Goal: Register for event/course

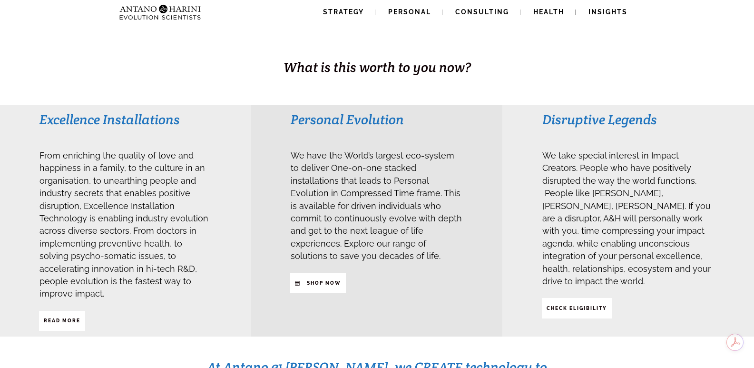
scroll to position [171, 0]
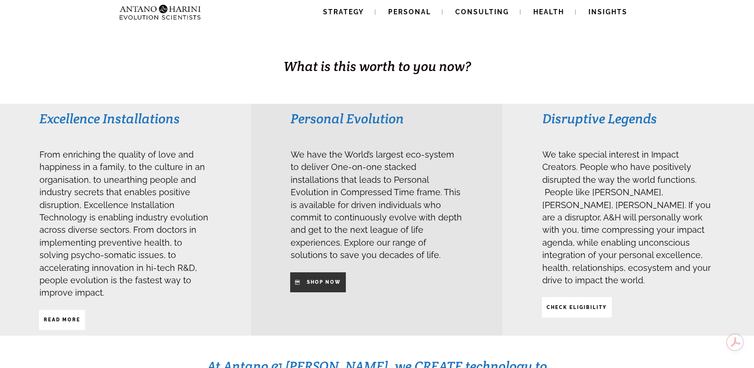
click at [310, 284] on strong "SHop NOW" at bounding box center [324, 281] width 34 height 5
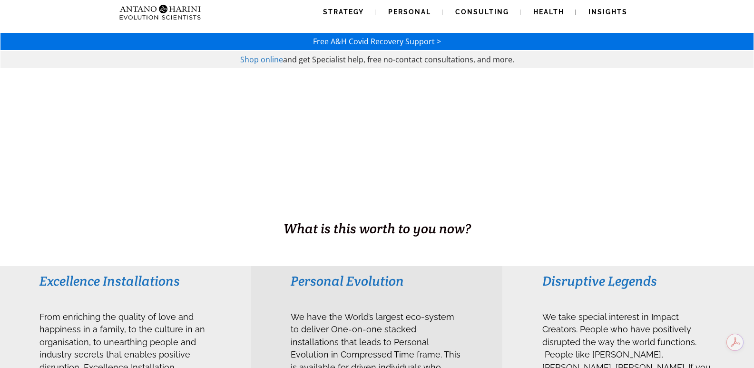
scroll to position [0, 0]
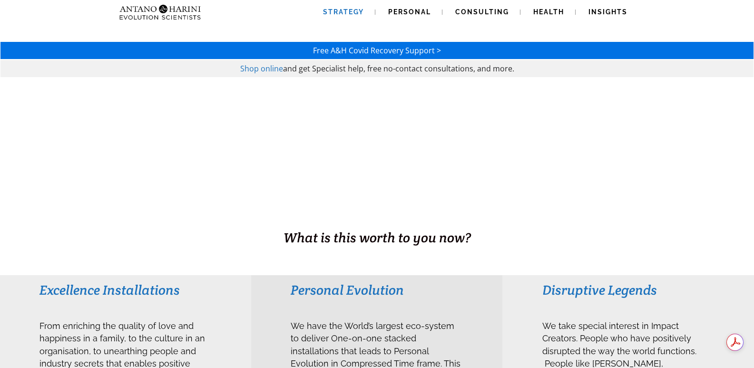
click at [351, 8] on span "Strategy" at bounding box center [343, 12] width 41 height 8
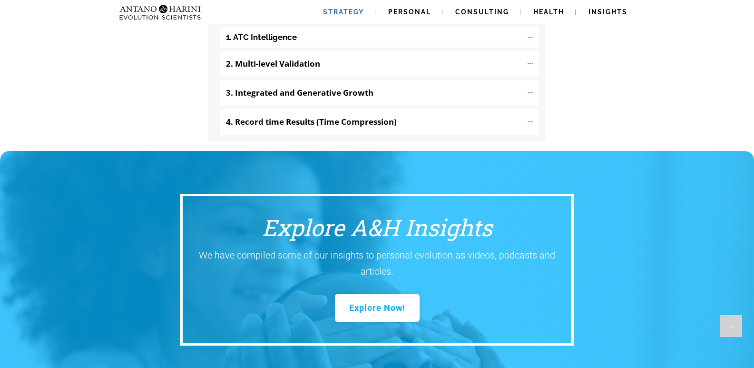
scroll to position [1137, 0]
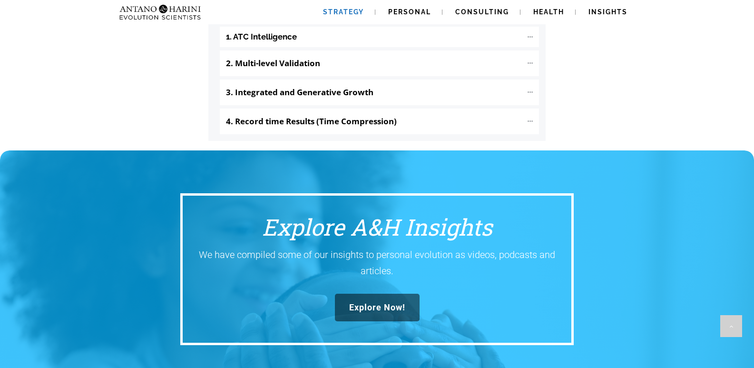
click at [400, 302] on span "Explore Now!" at bounding box center [377, 307] width 56 height 10
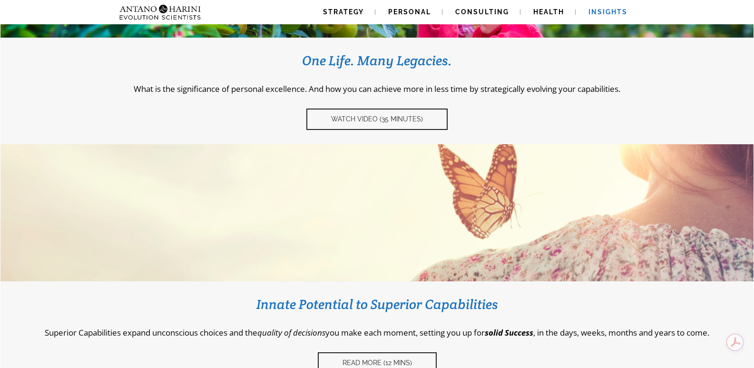
scroll to position [209, 0]
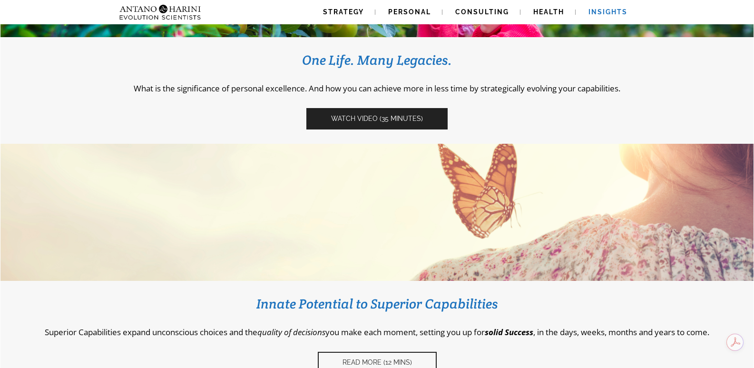
click at [356, 116] on span "Watch video (35 Minutes)" at bounding box center [377, 119] width 92 height 8
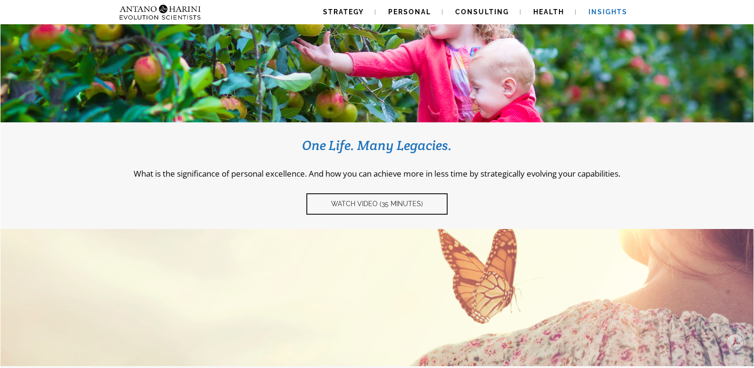
scroll to position [124, 0]
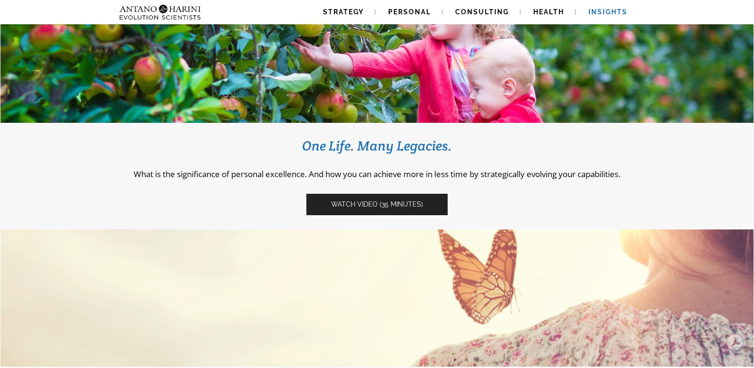
click at [381, 209] on link "Watch video (35 Minutes)" at bounding box center [377, 204] width 141 height 21
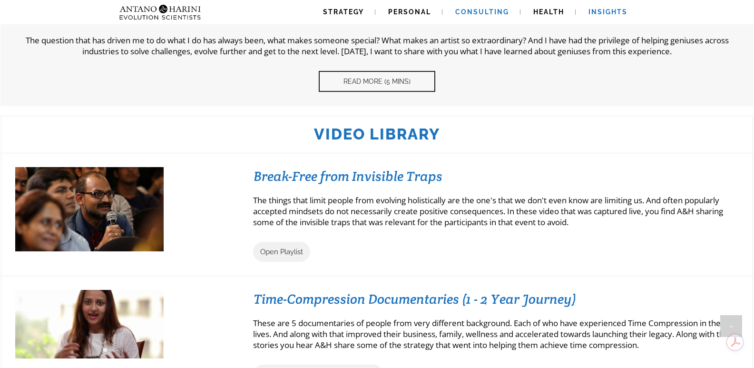
scroll to position [744, 0]
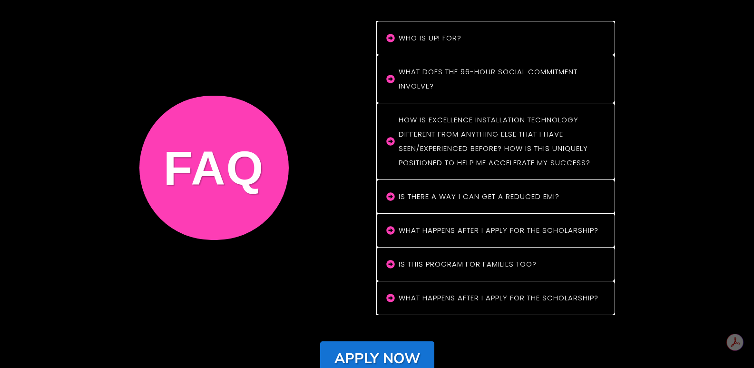
scroll to position [8059, 0]
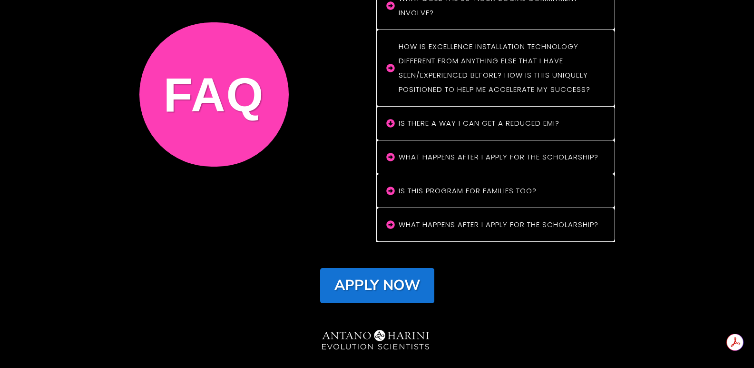
click at [515, 116] on h4 "Is there a way I can get a reduced EMI?" at bounding box center [501, 123] width 204 height 14
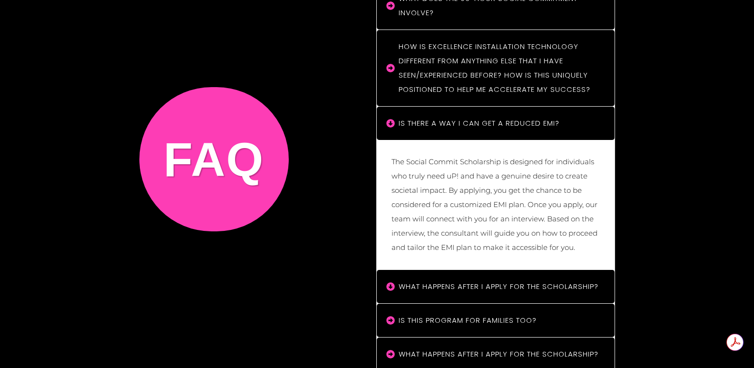
click at [555, 279] on h4 "What happens after I apply for the scholarship?" at bounding box center [501, 286] width 204 height 14
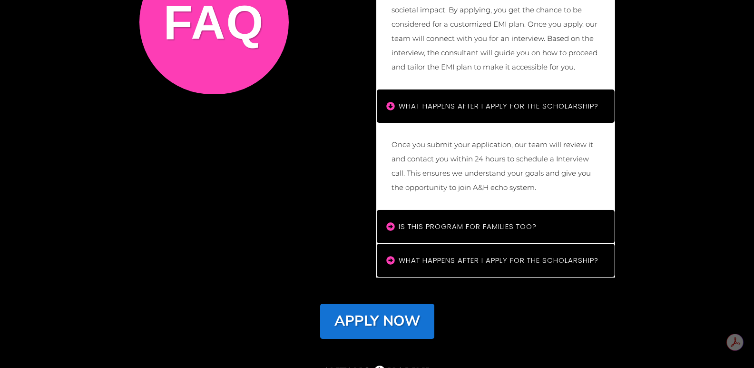
scroll to position [8275, 0]
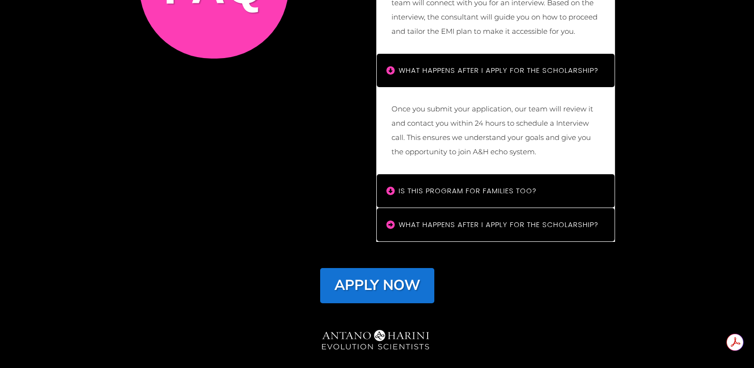
click at [521, 184] on h4 "Is this program for families too?" at bounding box center [501, 191] width 204 height 14
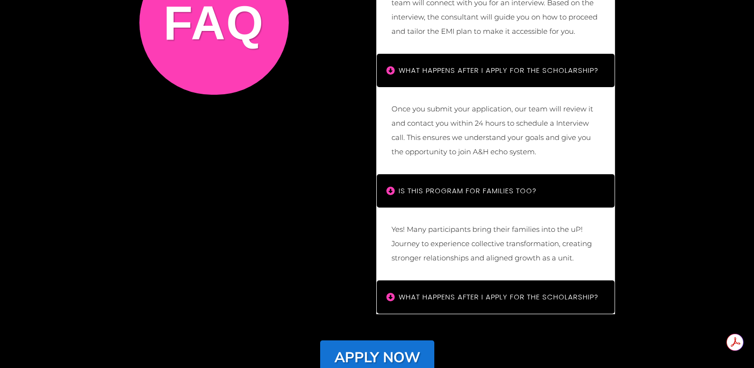
click at [539, 290] on h4 "What Happens After I Apply for the Scholarship?" at bounding box center [501, 297] width 204 height 14
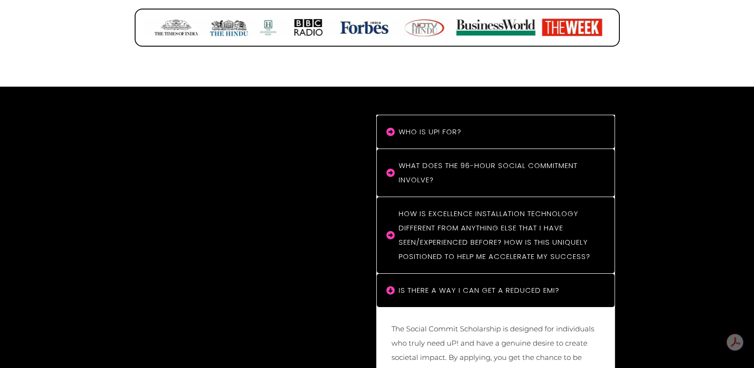
scroll to position [7893, 0]
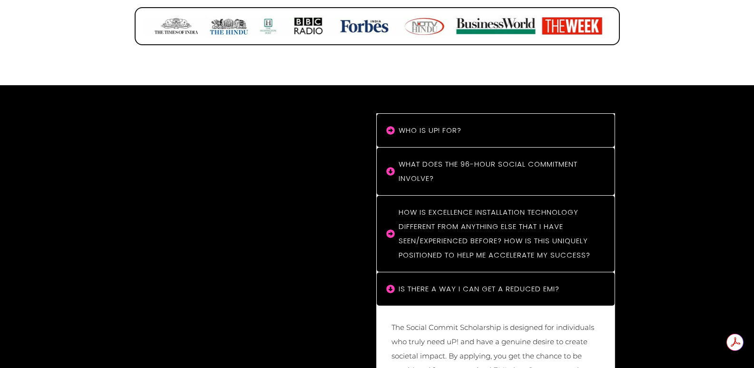
click at [516, 157] on h4 "What does the 96-hour social commitment involve?" at bounding box center [501, 171] width 204 height 29
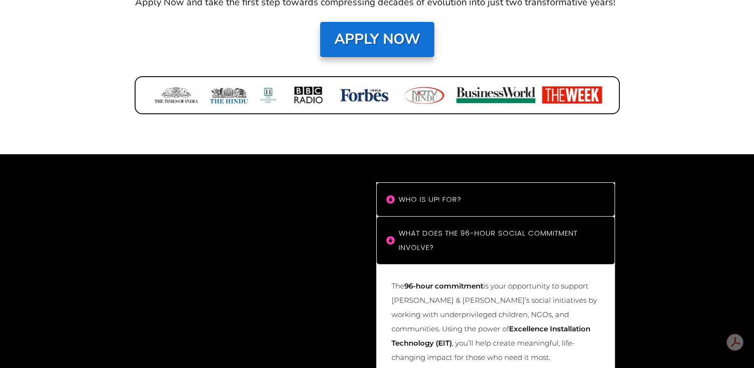
scroll to position [7826, 0]
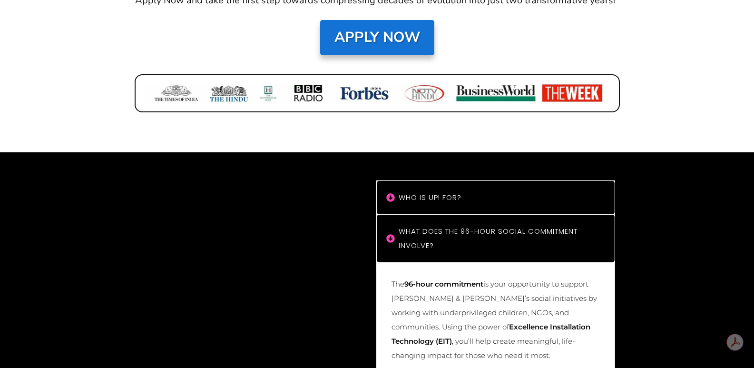
click at [492, 190] on h4 "Who is uP! For?" at bounding box center [501, 197] width 204 height 14
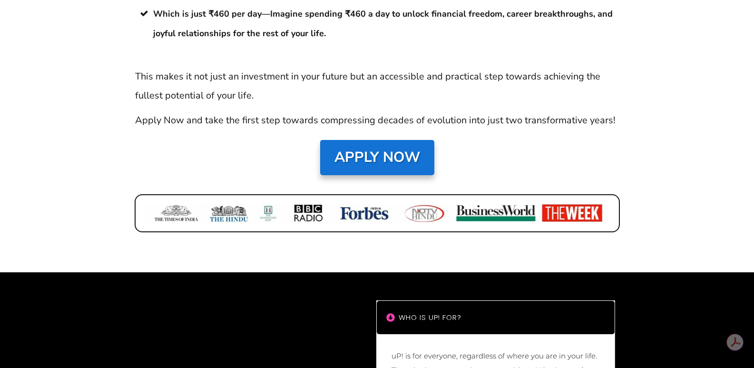
scroll to position [7704, 0]
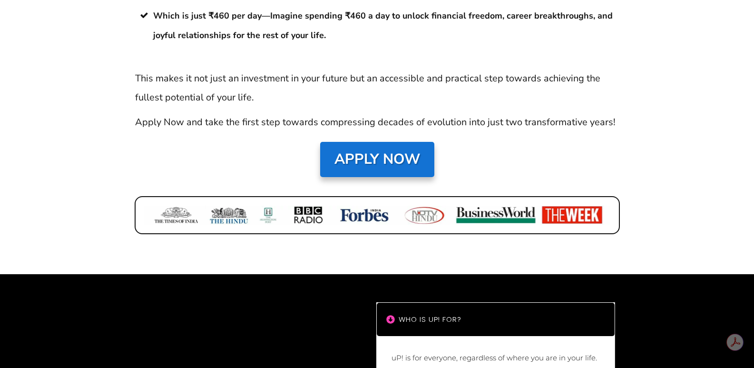
click at [360, 149] on strong "Apply Now" at bounding box center [378, 159] width 86 height 20
